Goal: Find specific page/section: Find specific page/section

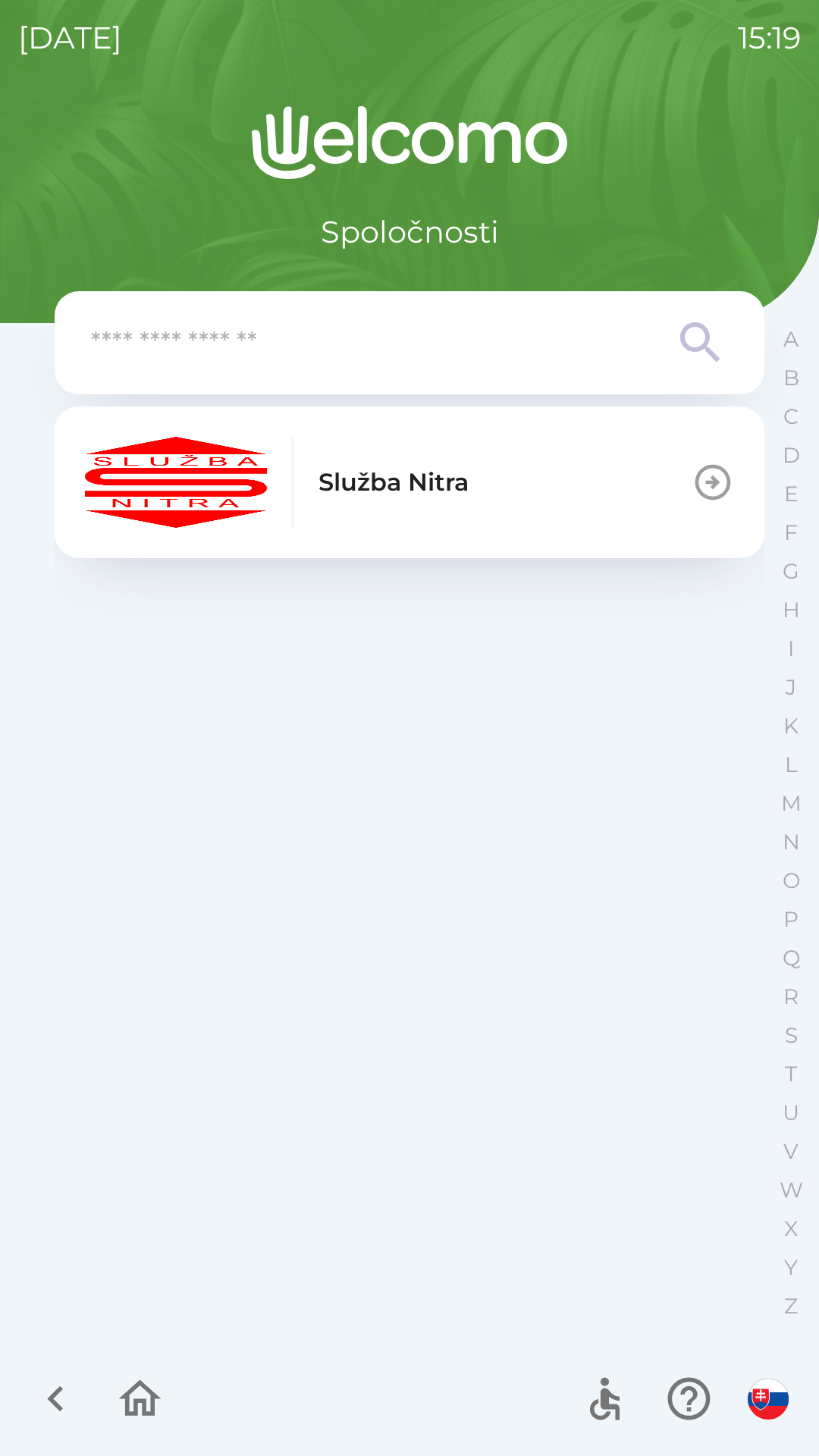
click at [302, 357] on input "text" at bounding box center [378, 343] width 576 height 42
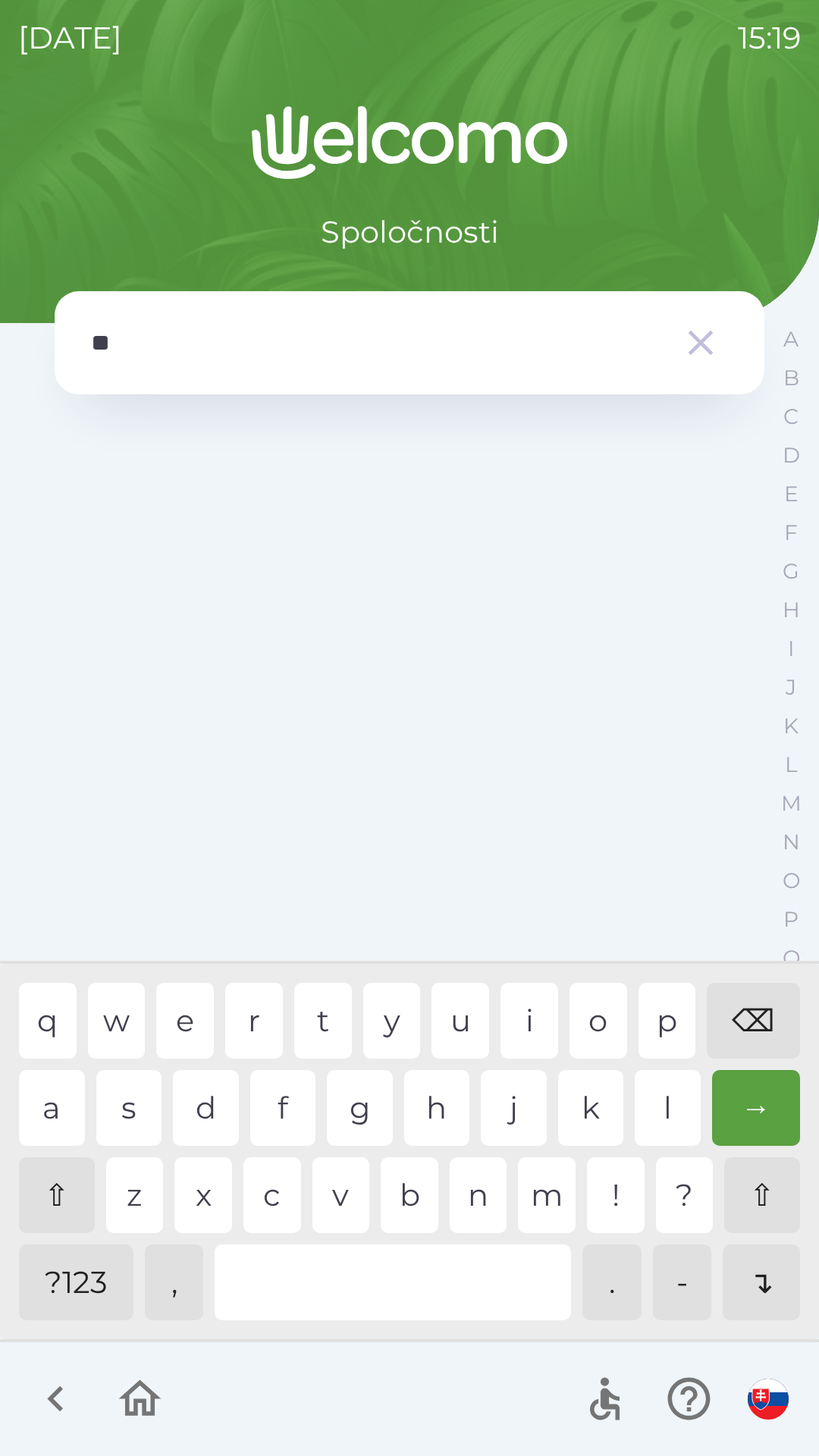
click at [59, 1130] on div "a" at bounding box center [52, 1108] width 66 height 76
type input "*"
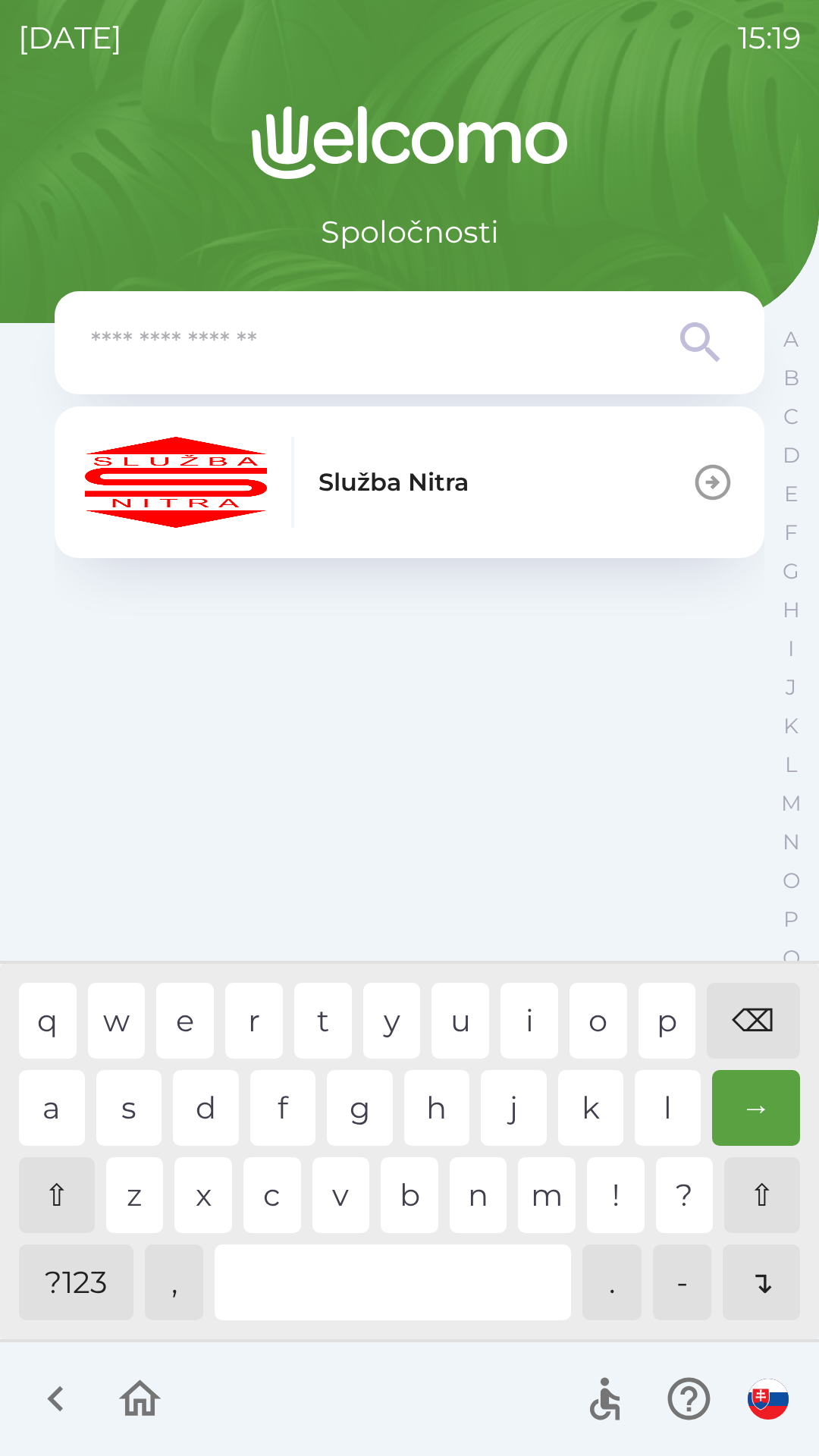
click at [749, 1021] on div "⌫" at bounding box center [754, 1020] width 94 height 76
click at [449, 515] on div "Služba Nitra" at bounding box center [277, 481] width 384 height 91
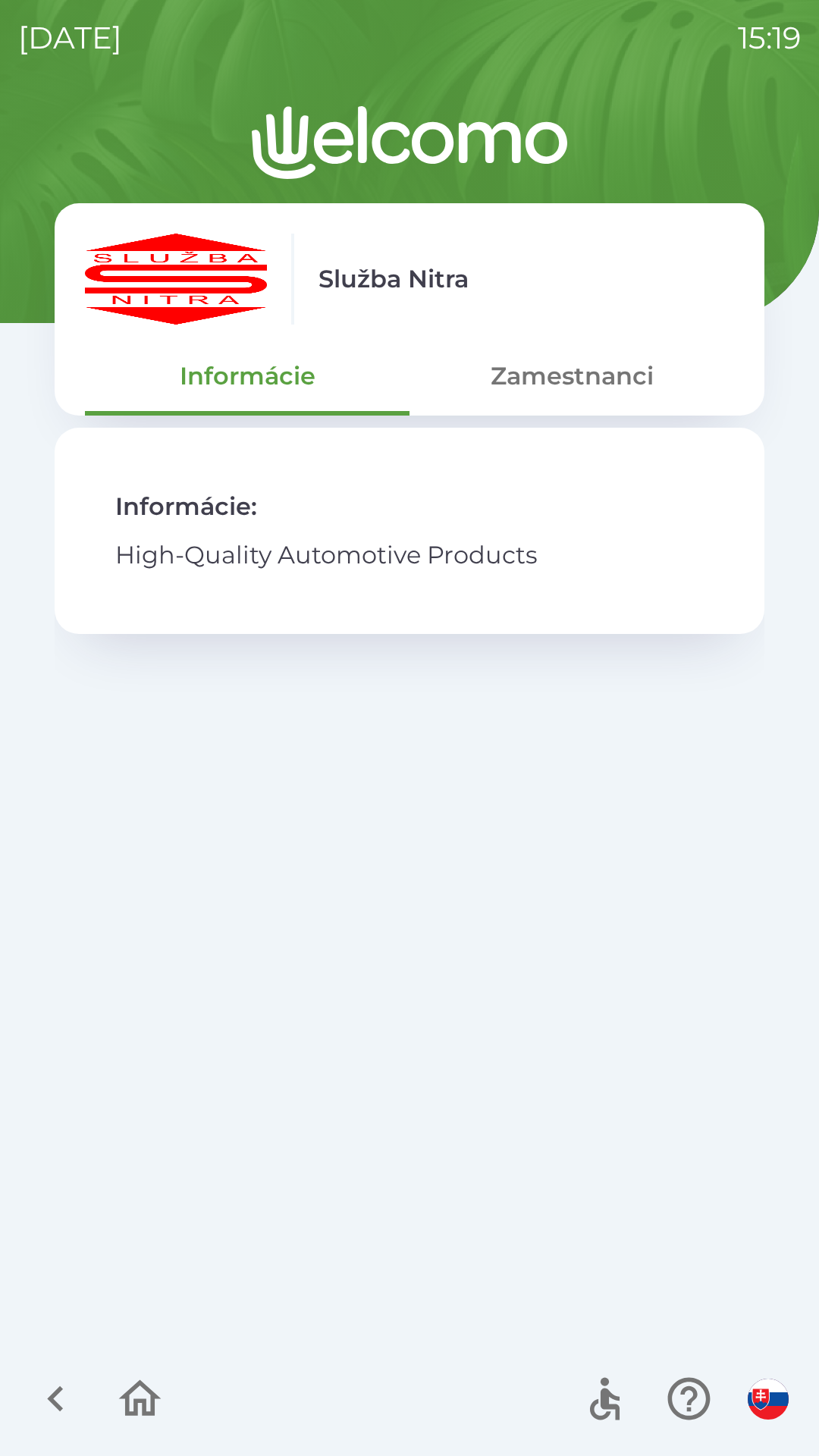
click at [522, 383] on button "Zamestnanci" at bounding box center [571, 376] width 325 height 55
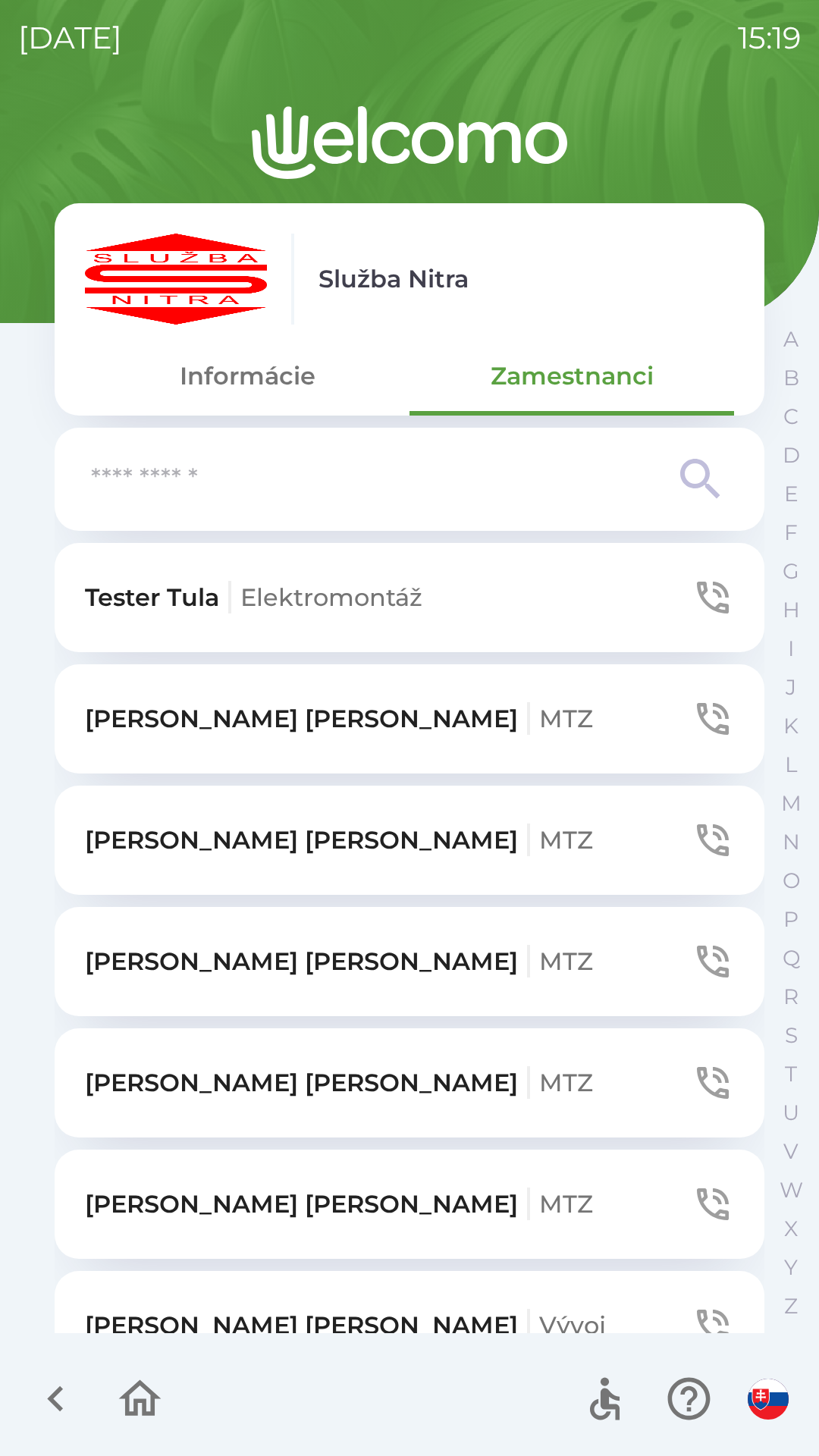
click at [251, 482] on input "text" at bounding box center [378, 479] width 576 height 42
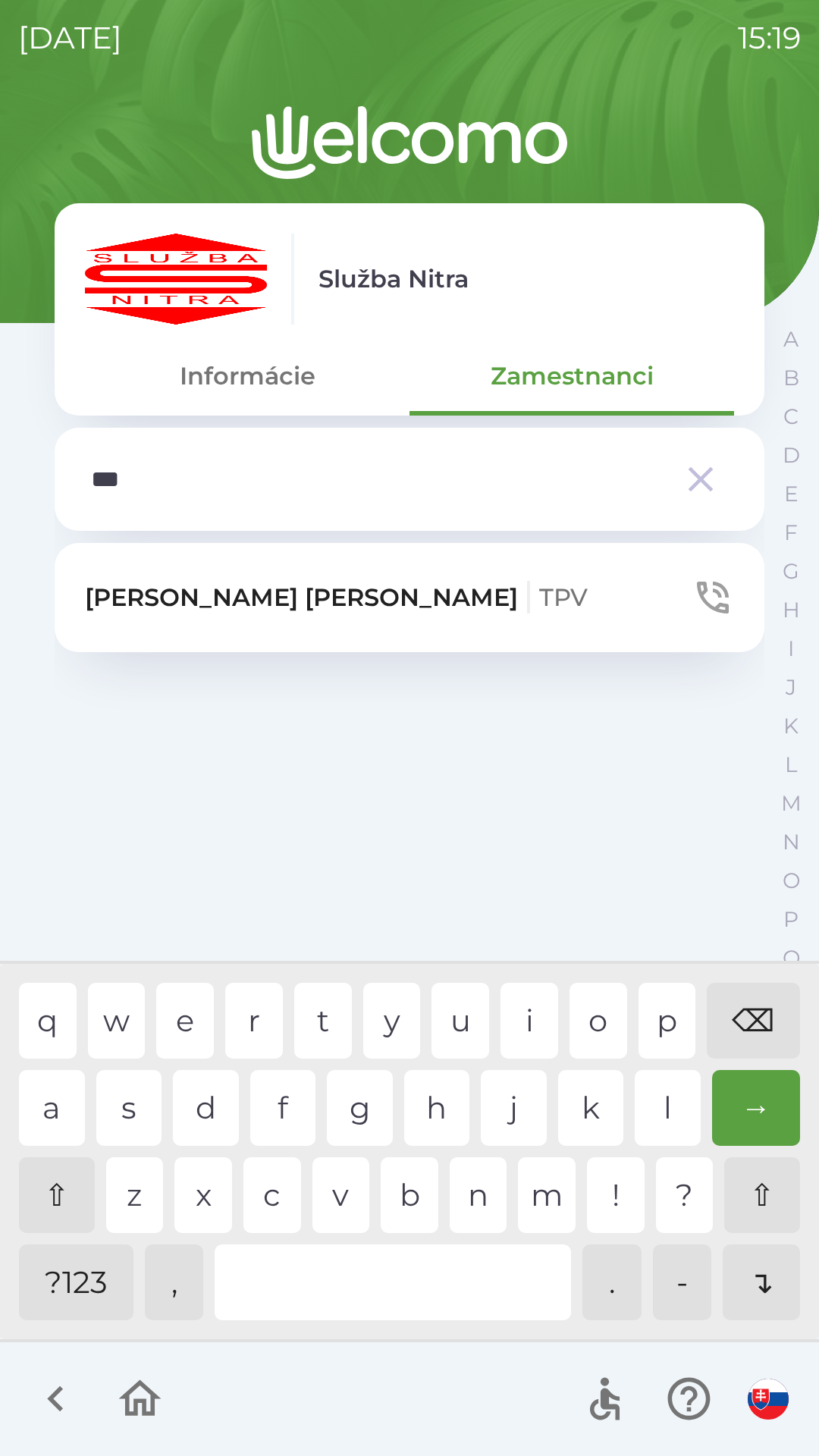
type input "****"
click at [596, 1024] on div "o" at bounding box center [598, 1020] width 58 height 76
click at [204, 604] on p "[PERSON_NAME] TPV" at bounding box center [336, 596] width 503 height 36
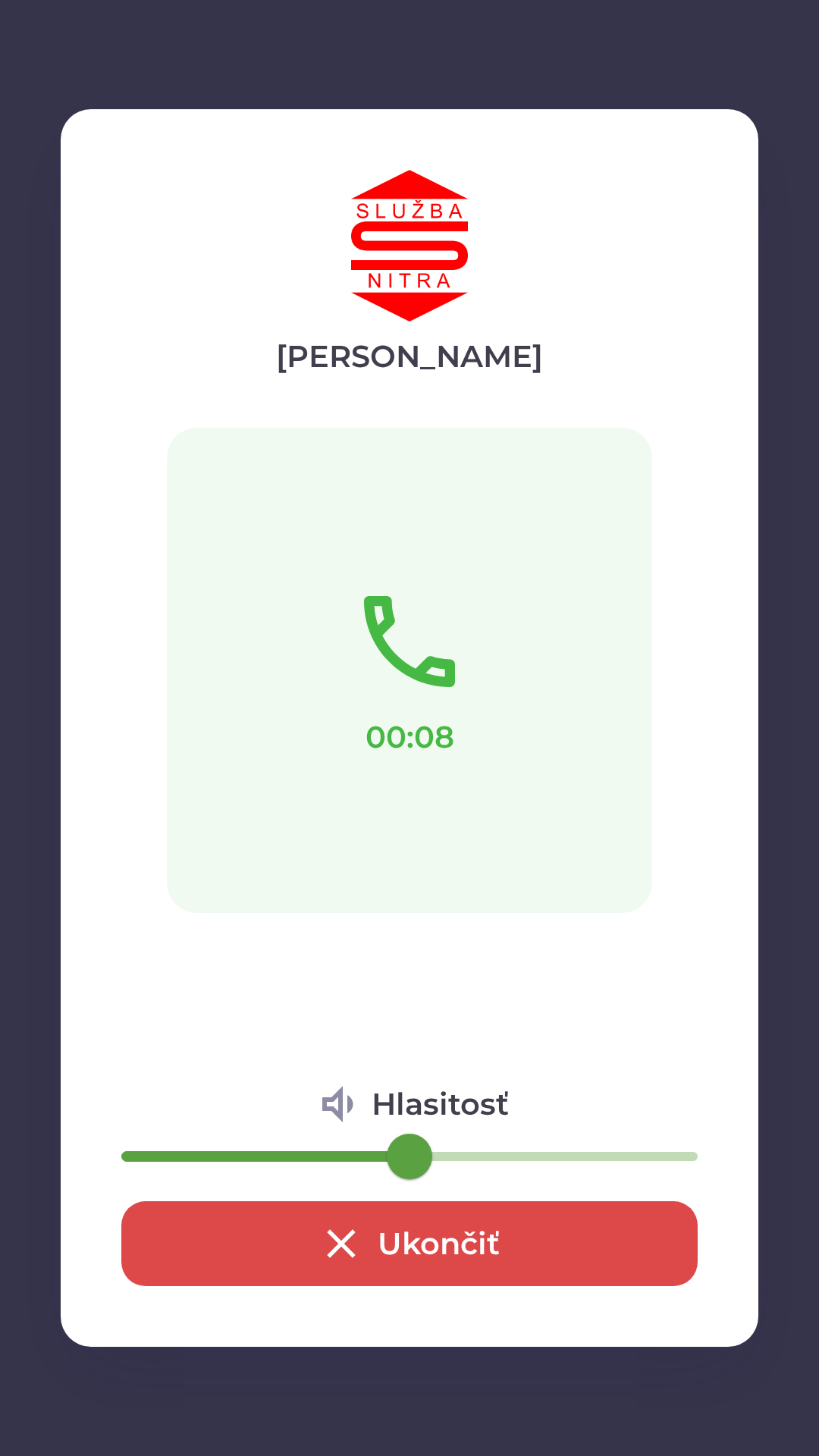
click at [364, 1238] on icon "button" at bounding box center [341, 1244] width 49 height 49
